Goal: Information Seeking & Learning: Find specific fact

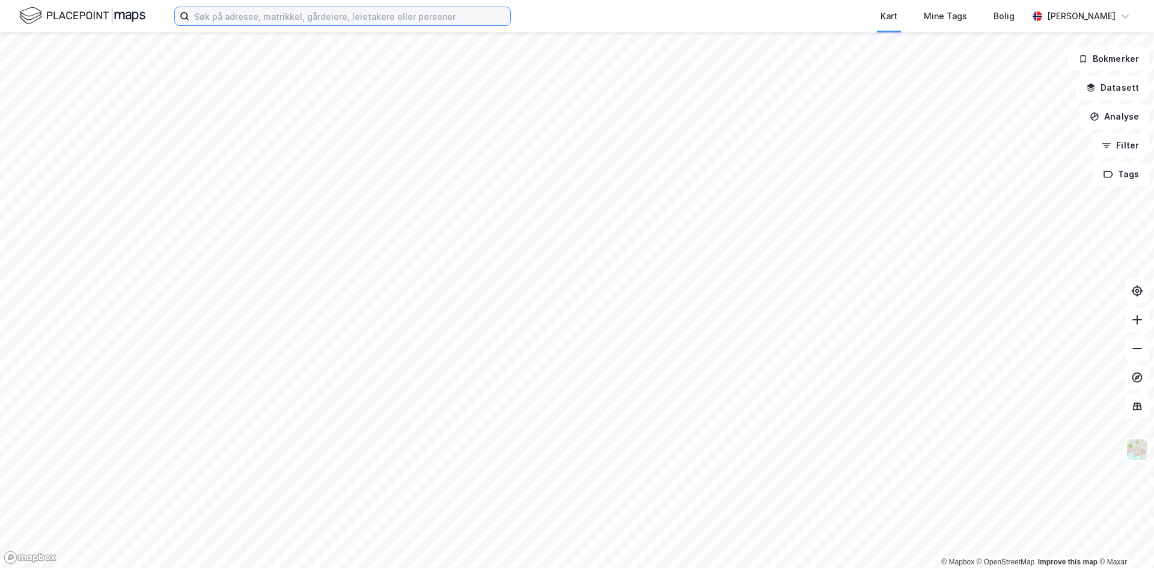
click at [285, 20] on input at bounding box center [349, 16] width 321 height 18
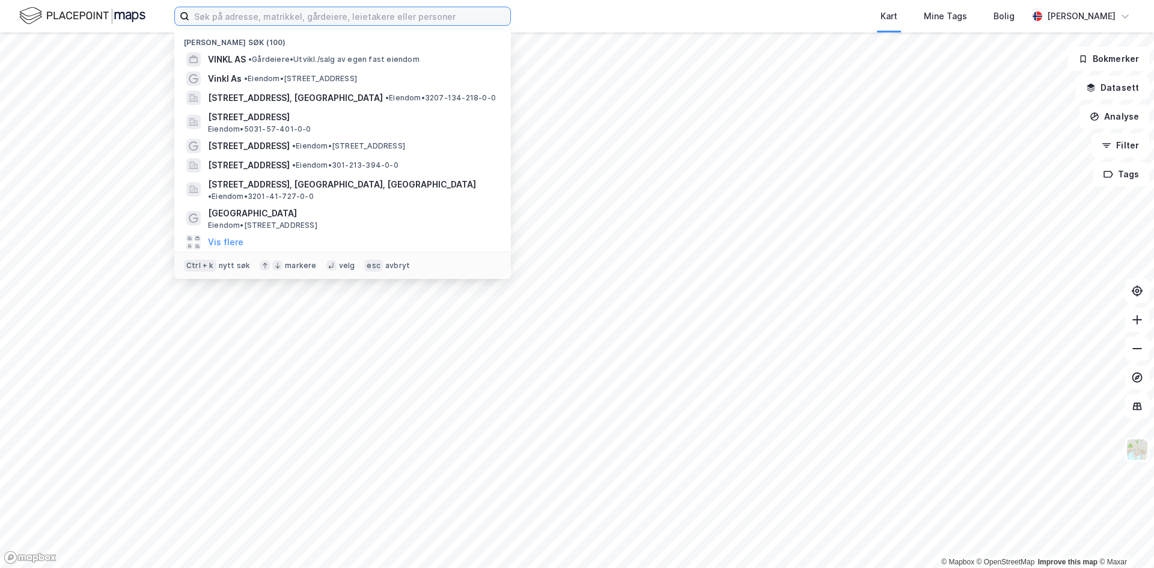
paste input "[STREET_ADDRESS]"
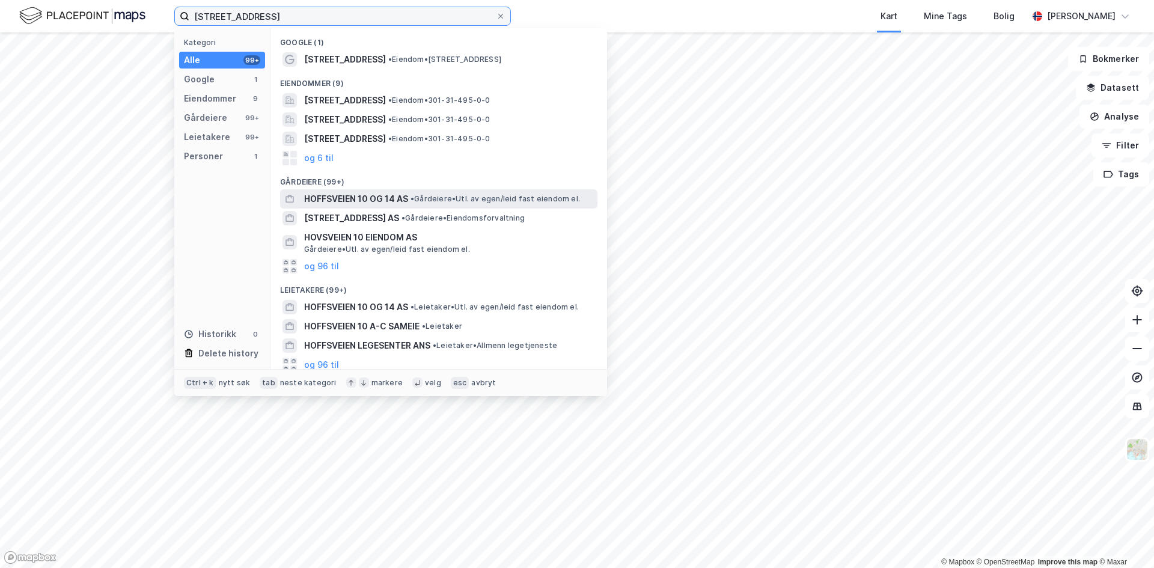
type input "[STREET_ADDRESS]"
click at [337, 202] on span "HOFFSVEIEN 10 OG 14 AS" at bounding box center [356, 199] width 104 height 14
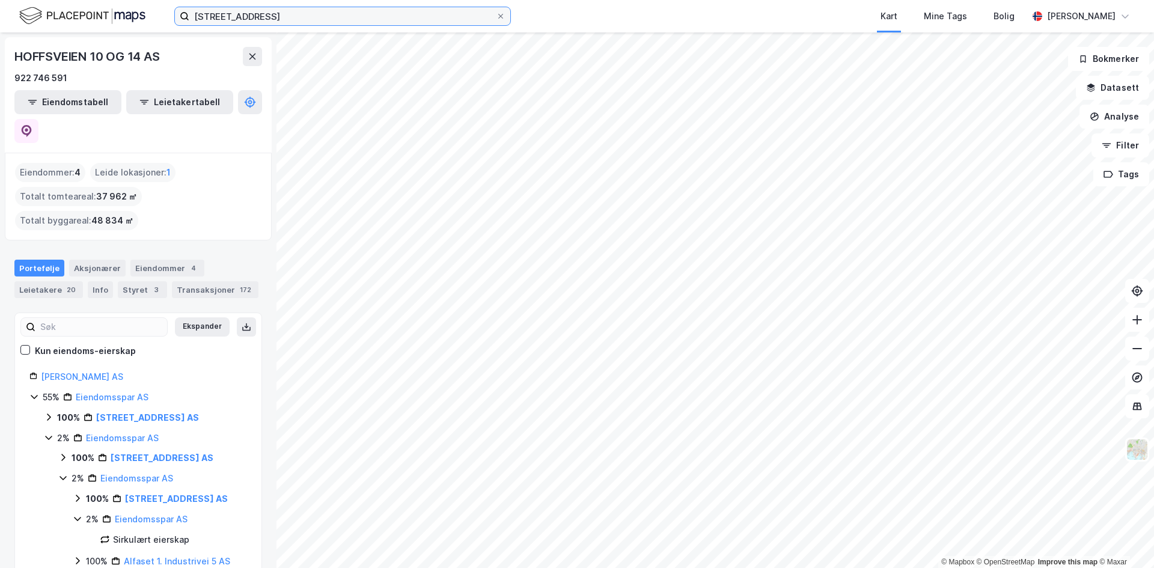
click at [271, 22] on input "[STREET_ADDRESS]" at bounding box center [342, 16] width 306 height 18
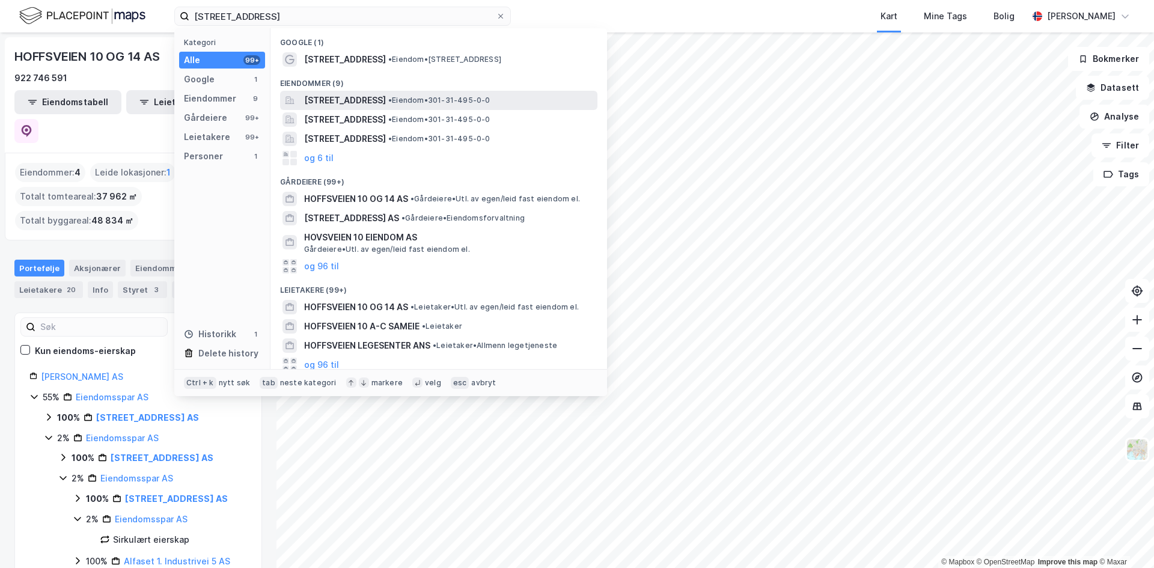
click at [386, 102] on span "[STREET_ADDRESS]" at bounding box center [345, 100] width 82 height 14
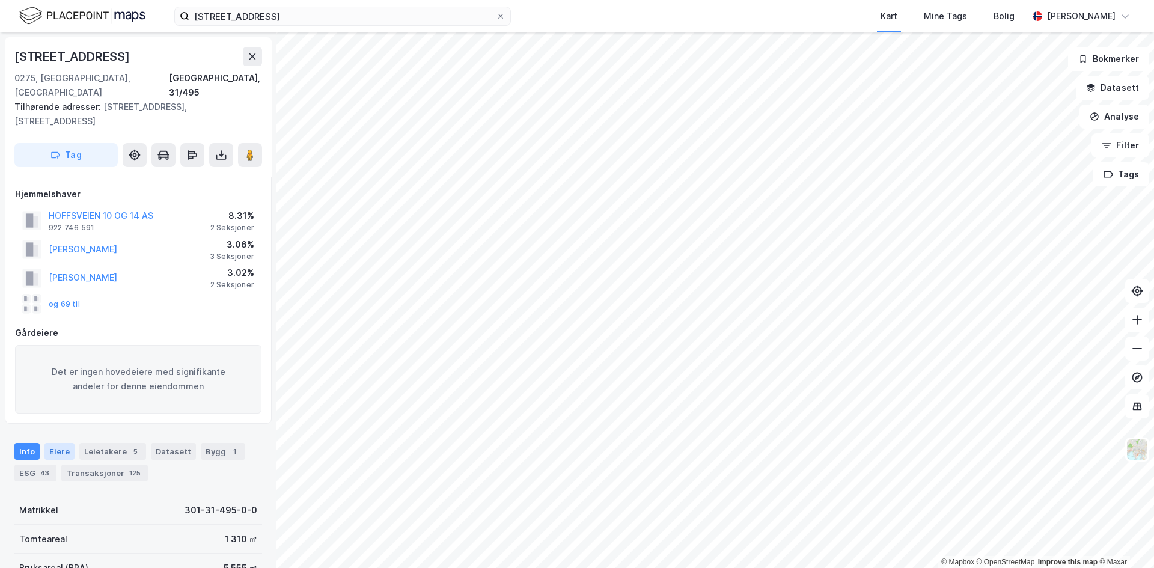
click at [52, 443] on div "Eiere" at bounding box center [59, 451] width 30 height 17
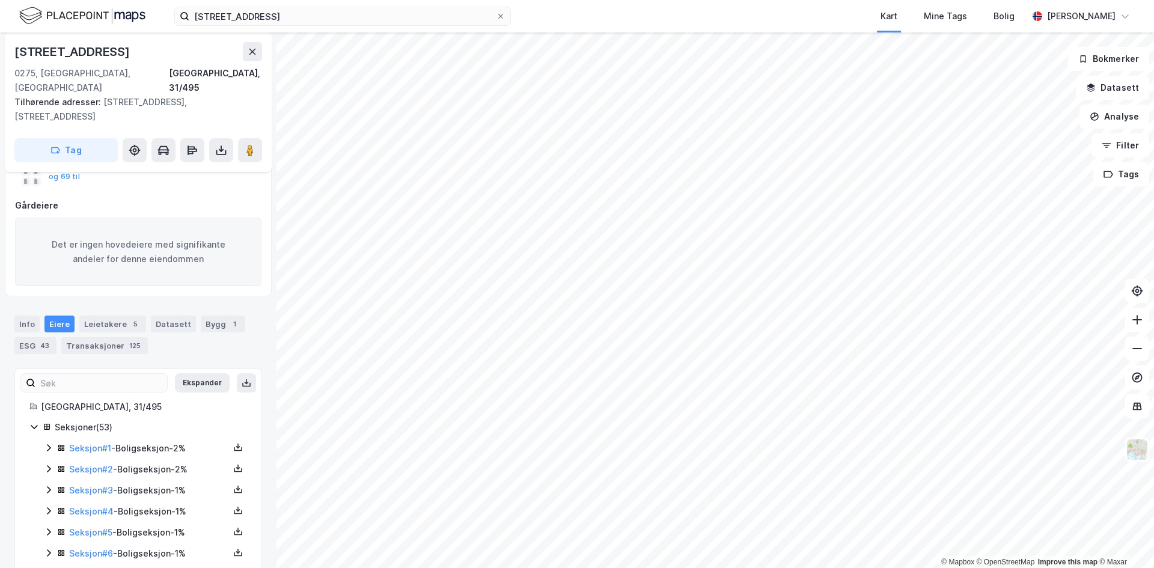
scroll to position [200, 0]
